Goal: Task Accomplishment & Management: Manage account settings

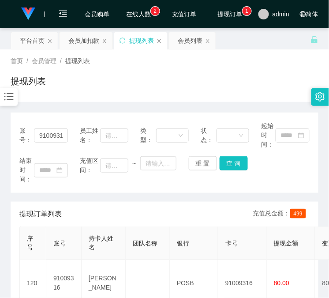
click at [78, 45] on div "会员加扣款" at bounding box center [83, 40] width 31 height 17
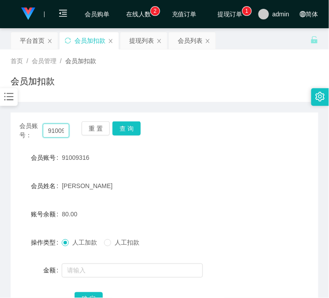
click at [57, 129] on input "91009316" at bounding box center [56, 131] width 26 height 14
paste input "551110"
type input "91551110"
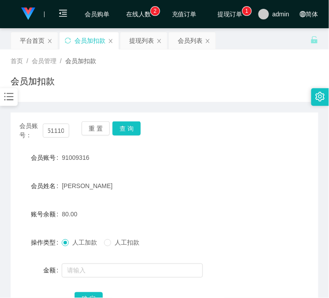
drag, startPoint x: 145, startPoint y: 129, endPoint x: 141, endPoint y: 125, distance: 5.0
click at [145, 129] on div "会员账号： 91551110 重 置 查 询" at bounding box center [165, 130] width 308 height 19
click at [140, 125] on div "会员账号： 91551110 重 置 查 询" at bounding box center [165, 130] width 308 height 19
click at [135, 127] on button "查 询" at bounding box center [127, 128] width 28 height 14
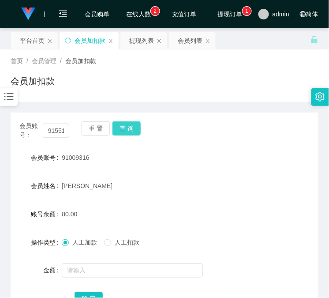
click at [135, 127] on div "会员账号： 91551110 重 置 查 询" at bounding box center [165, 130] width 308 height 19
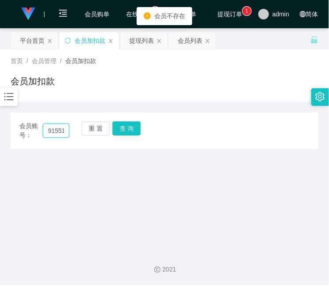
click at [52, 130] on input "91551110" at bounding box center [56, 131] width 26 height 14
click at [127, 129] on button "查 询" at bounding box center [127, 128] width 28 height 14
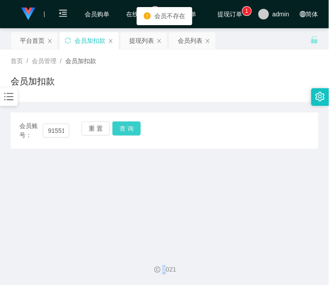
click at [127, 129] on div "重 置 查 询" at bounding box center [107, 130] width 50 height 19
click at [127, 129] on button "查 询" at bounding box center [127, 128] width 28 height 14
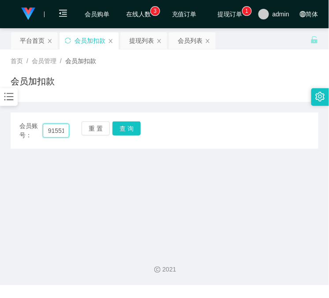
click at [59, 127] on input "91551110" at bounding box center [56, 131] width 26 height 14
paste input "Kenjilee97"
type input "Kenjilee97"
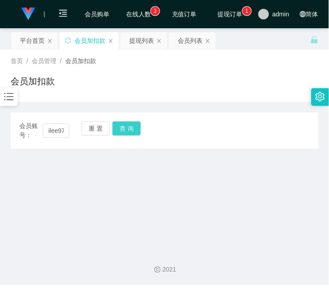
click at [133, 127] on button "查 询" at bounding box center [127, 128] width 28 height 14
click at [133, 127] on div "会员账号： Kenjilee97 重 置 查 询" at bounding box center [165, 130] width 308 height 19
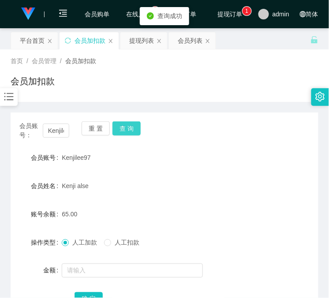
click at [133, 127] on button "查 询" at bounding box center [127, 128] width 28 height 14
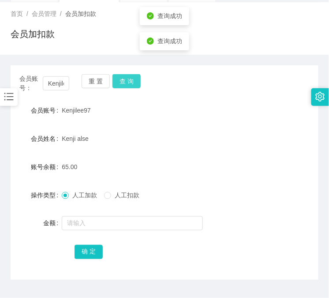
scroll to position [70, 0]
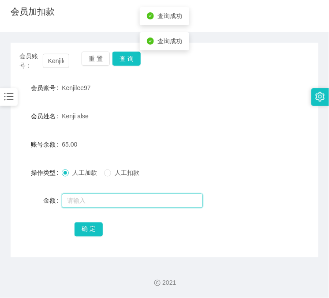
click at [113, 199] on input "text" at bounding box center [132, 201] width 141 height 14
type input "48"
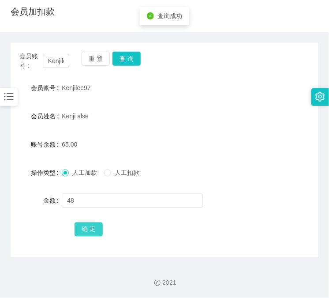
click at [89, 230] on button "确 定" at bounding box center [89, 230] width 28 height 14
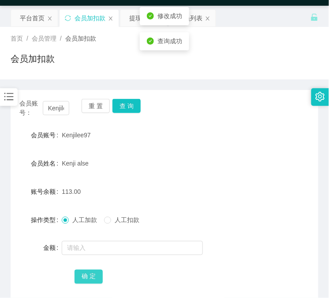
scroll to position [0, 0]
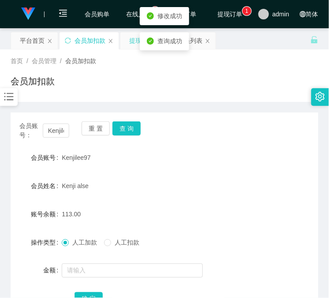
click at [128, 42] on div "提现列表" at bounding box center [144, 40] width 47 height 17
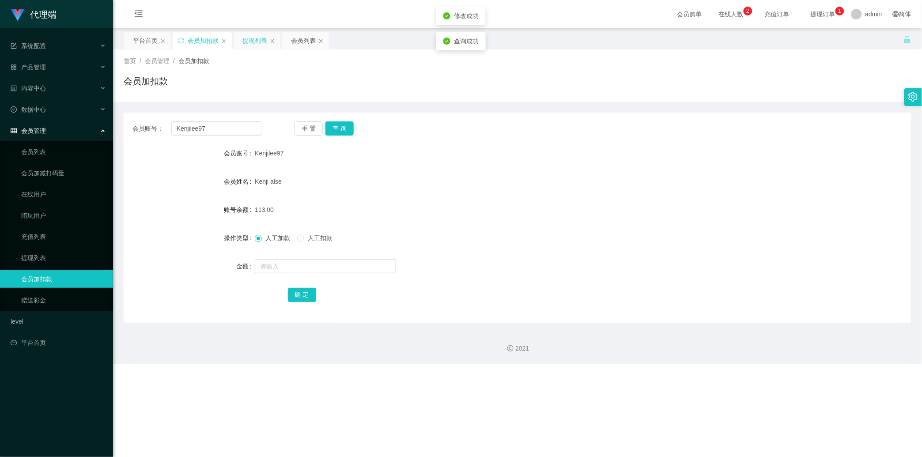
click at [248, 36] on div "提现列表" at bounding box center [254, 40] width 25 height 17
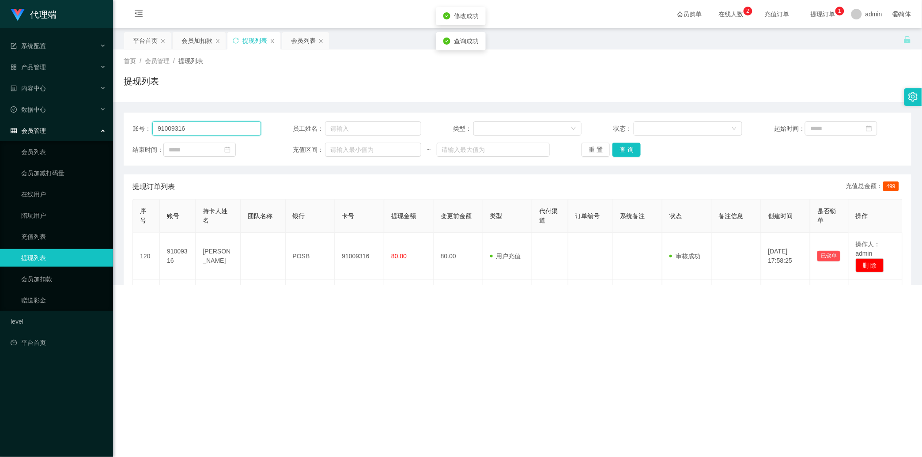
click at [230, 127] on input "91009316" at bounding box center [206, 128] width 109 height 14
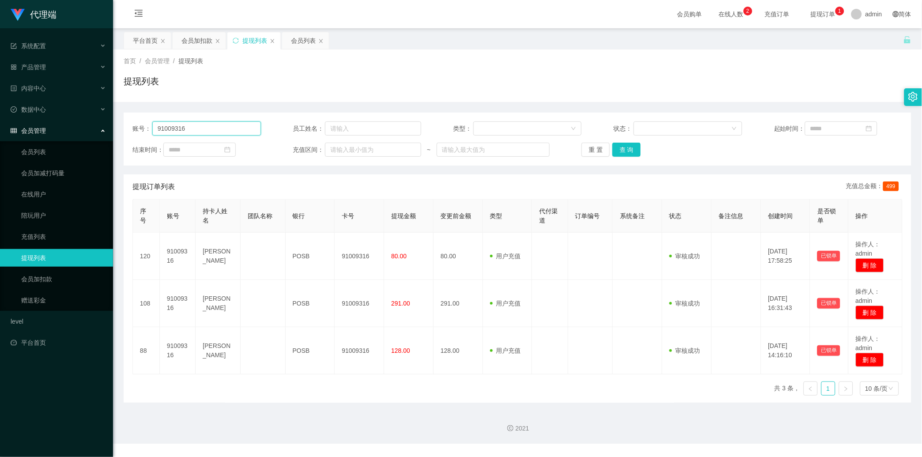
click at [230, 127] on input "91009316" at bounding box center [206, 128] width 109 height 14
paste input "Kenjilee97"
type input "Kenjilee97"
click at [329, 147] on div "重 置 查 询" at bounding box center [646, 150] width 128 height 14
click at [329, 149] on button "查 询" at bounding box center [626, 150] width 28 height 14
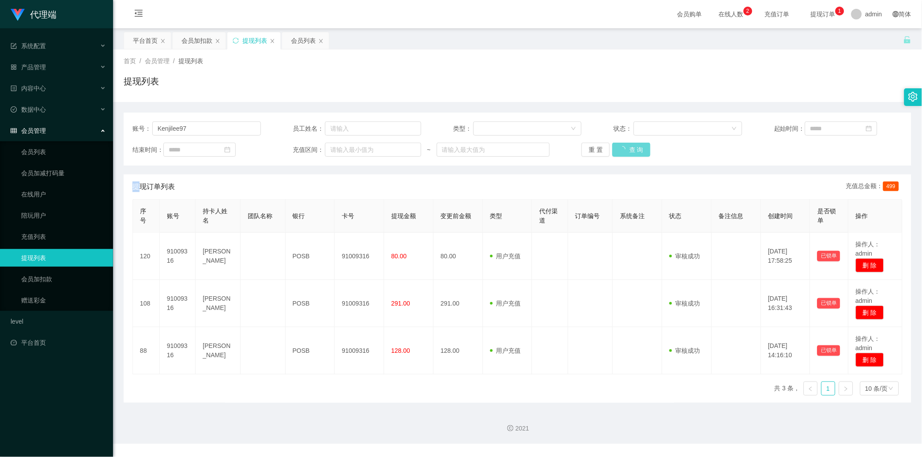
click at [329, 149] on div "重 置 查 询" at bounding box center [646, 150] width 128 height 14
click at [329, 149] on button "查 询" at bounding box center [631, 150] width 38 height 14
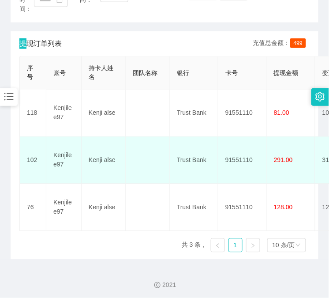
scroll to position [173, 0]
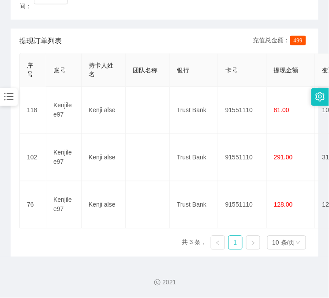
click at [81, 26] on div "账号： Kenjilee97 员工姓名： 类型： 状态： 起始时间： 结束时间： 充值区间： ~ 重 置 查 询 提现订单列表 充值总金额： 499 序号 账…" at bounding box center [165, 98] width 308 height 317
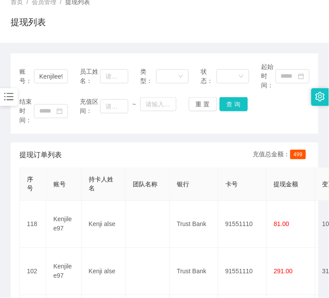
scroll to position [0, 0]
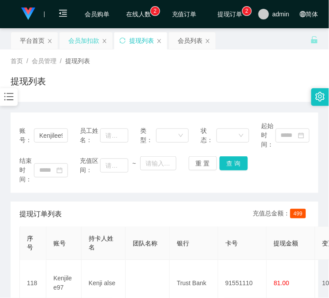
click at [79, 46] on div "会员加扣款" at bounding box center [83, 40] width 31 height 17
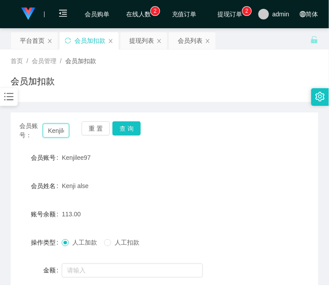
click at [52, 135] on input "Kenjilee97" at bounding box center [56, 131] width 26 height 14
paste input "91009316"
type input "91009316"
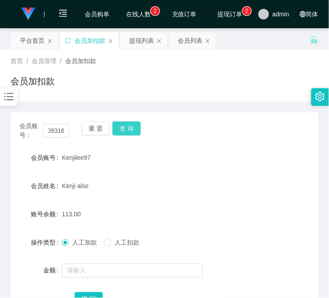
scroll to position [0, 0]
click at [132, 132] on button "查 询" at bounding box center [127, 128] width 28 height 14
click at [132, 132] on div "会员账号： 91009316 重 置 查 询" at bounding box center [165, 130] width 308 height 19
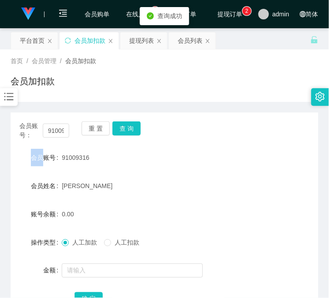
scroll to position [70, 0]
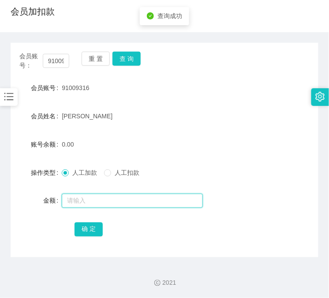
click at [111, 201] on input "text" at bounding box center [132, 201] width 141 height 14
type input "40"
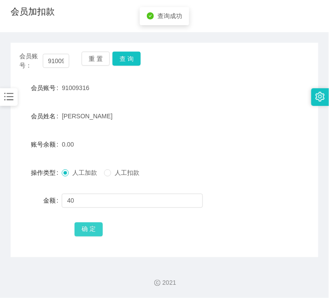
click at [98, 227] on button "确 定" at bounding box center [89, 230] width 28 height 14
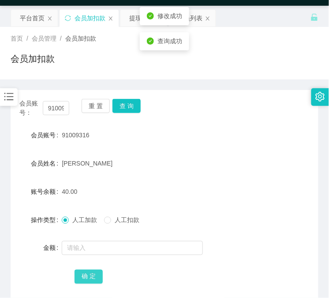
scroll to position [0, 0]
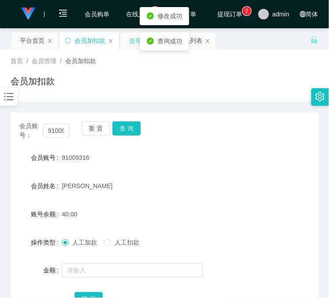
click at [134, 47] on div "提现列表" at bounding box center [141, 40] width 25 height 17
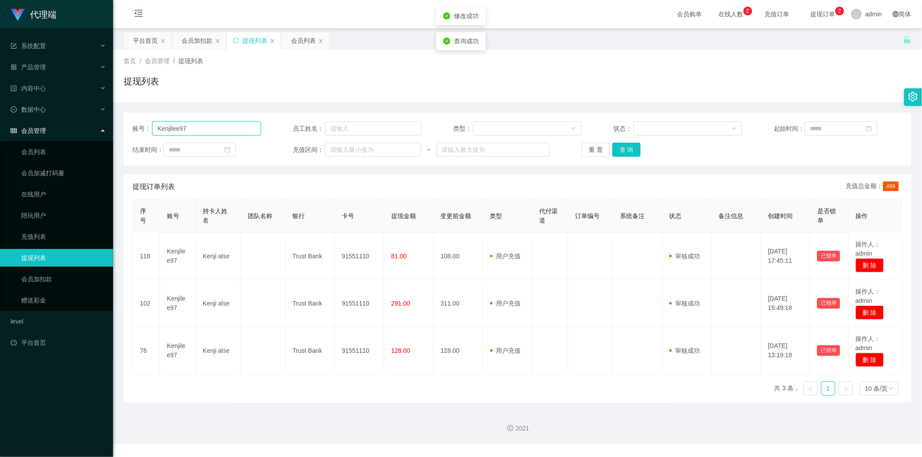
click at [197, 134] on input "Kenjilee97" at bounding box center [206, 128] width 109 height 14
click at [197, 133] on input "Kenjilee97" at bounding box center [206, 128] width 109 height 14
paste input "91009316"
click at [329, 152] on button "查 询" at bounding box center [626, 150] width 28 height 14
click at [329, 152] on div "重 置 查 询" at bounding box center [646, 150] width 128 height 14
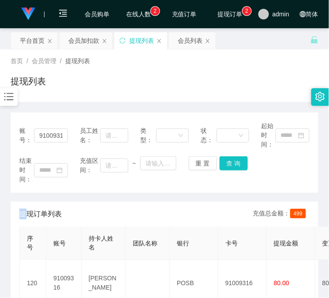
scroll to position [163, 0]
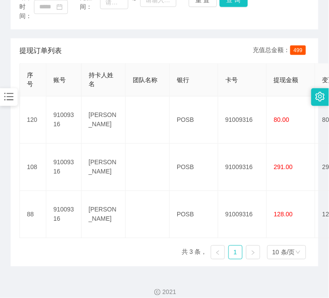
drag, startPoint x: 70, startPoint y: 42, endPoint x: 65, endPoint y: 56, distance: 14.8
click at [70, 42] on div "提现订单列表 充值总金额： 499" at bounding box center [164, 50] width 291 height 25
click at [157, 40] on div "提现订单列表 充值总金额： 499" at bounding box center [164, 50] width 291 height 25
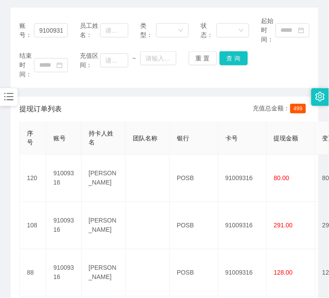
scroll to position [82, 0]
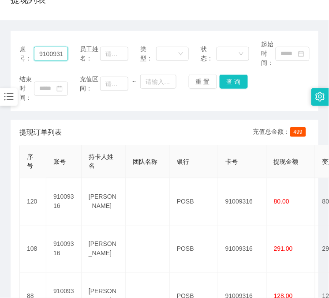
click at [56, 52] on input "91009316" at bounding box center [51, 54] width 34 height 14
paste input "Kenjilee97"
type input "Kenjilee97"
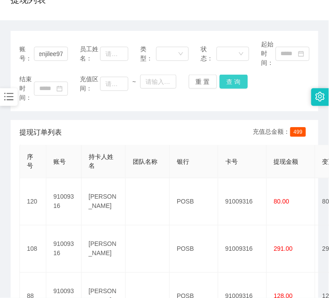
click at [234, 81] on button "查 询" at bounding box center [234, 82] width 28 height 14
click at [234, 81] on div "结束时间： 充值区间： ~ 重 置 查 询" at bounding box center [164, 89] width 291 height 28
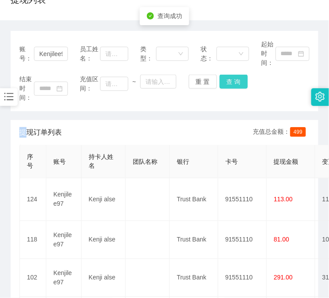
click at [234, 81] on button "查 询" at bounding box center [234, 82] width 28 height 14
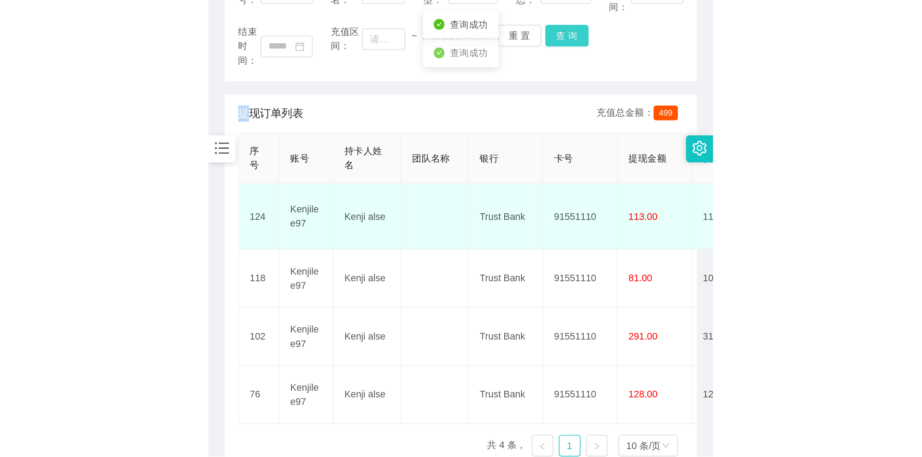
scroll to position [163, 0]
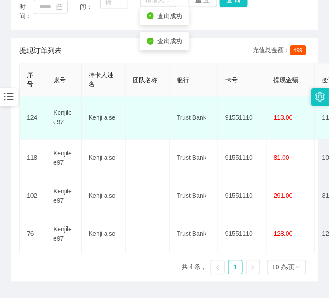
click at [246, 111] on td "91551110" at bounding box center [243, 118] width 49 height 43
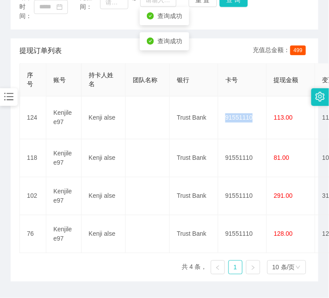
copy td "91551110"
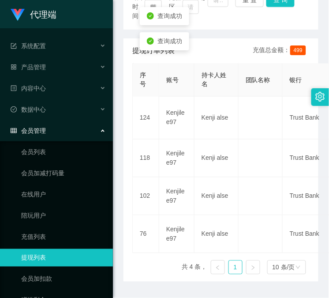
scroll to position [0, 0]
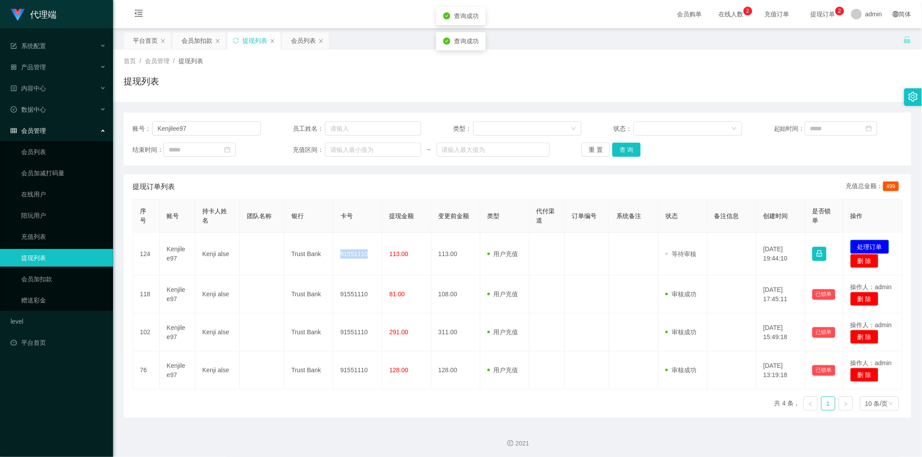
drag, startPoint x: 863, startPoint y: 241, endPoint x: 851, endPoint y: 235, distance: 13.2
click at [329, 241] on button "处理订单" at bounding box center [869, 247] width 39 height 14
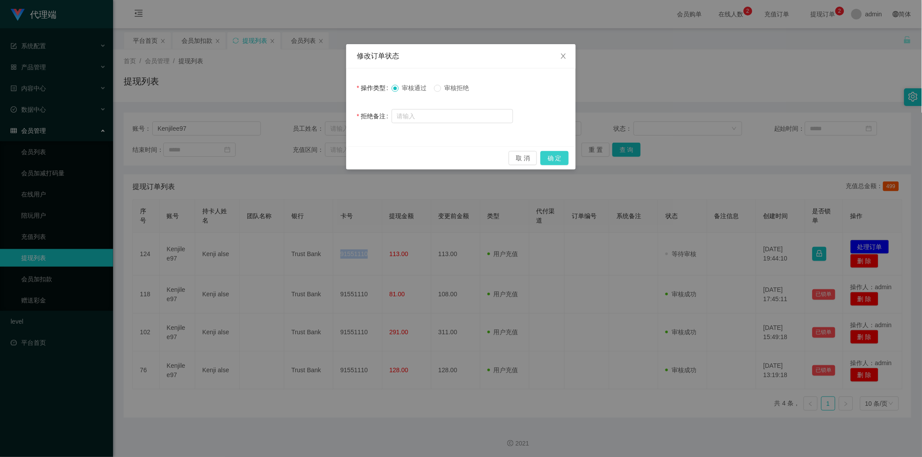
click at [329, 158] on button "确 定" at bounding box center [554, 158] width 28 height 14
drag, startPoint x: 559, startPoint y: 158, endPoint x: 776, endPoint y: 5, distance: 265.8
click at [329, 159] on div "取 消 确 定" at bounding box center [460, 158] width 215 height 14
